Goal: Find specific page/section: Find specific page/section

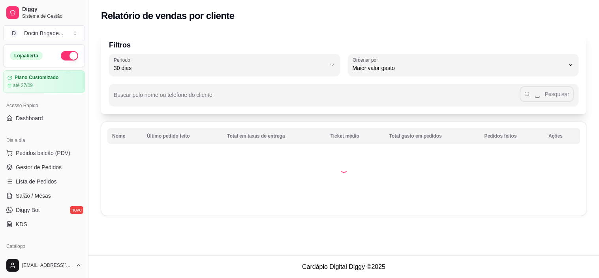
select select "30"
select select "HIGHEST_TOTAL_SPENT_WITH_ORDERS"
click at [41, 155] on span "Pedidos balcão (PDV)" at bounding box center [43, 153] width 54 height 8
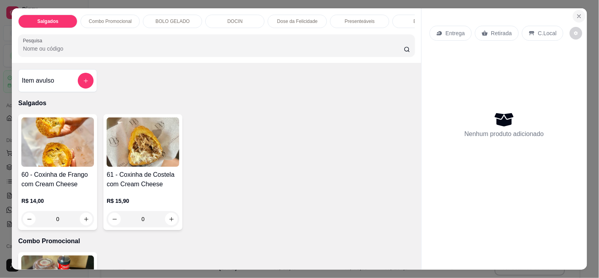
click at [578, 15] on icon "Close" at bounding box center [579, 16] width 3 height 3
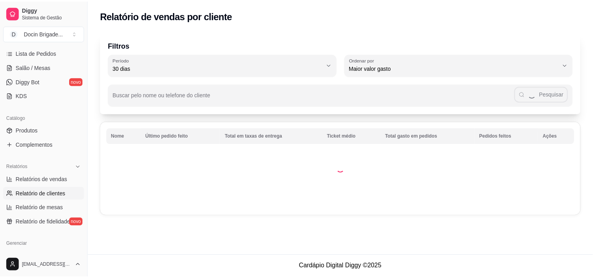
scroll to position [131, 0]
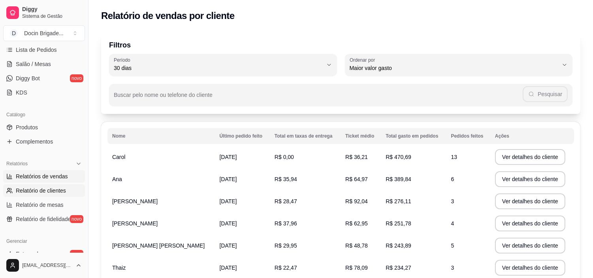
click at [38, 175] on span "Relatórios de vendas" at bounding box center [42, 176] width 52 height 8
select select "ALL"
select select "0"
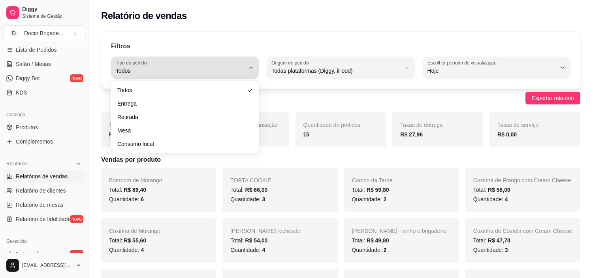
click at [232, 69] on span "Todos" at bounding box center [180, 71] width 129 height 8
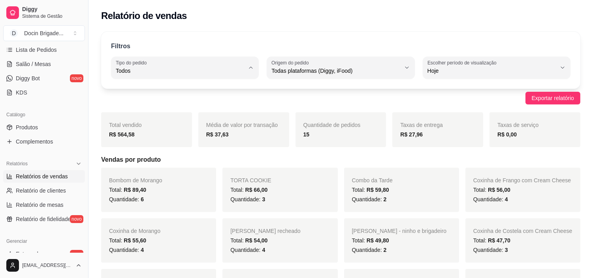
click at [126, 105] on span "Entrega" at bounding box center [181, 103] width 122 height 8
type input "DELIVERY"
select select "DELIVERY"
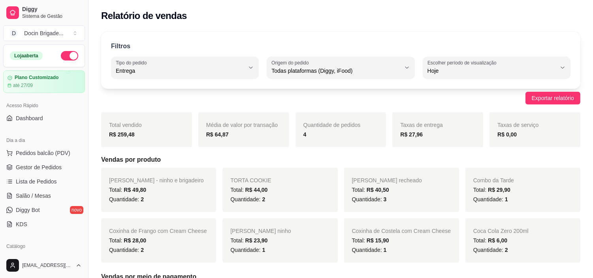
drag, startPoint x: 30, startPoint y: 165, endPoint x: 327, endPoint y: 250, distance: 309.2
click at [30, 165] on span "Gestor de Pedidos" at bounding box center [39, 167] width 46 height 8
